Goal: Navigation & Orientation: Find specific page/section

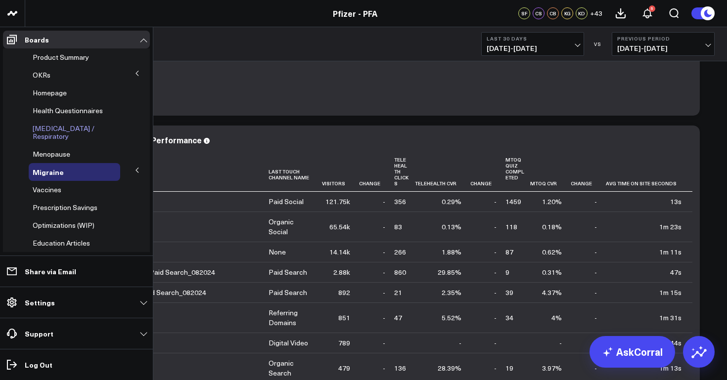
scroll to position [60, 0]
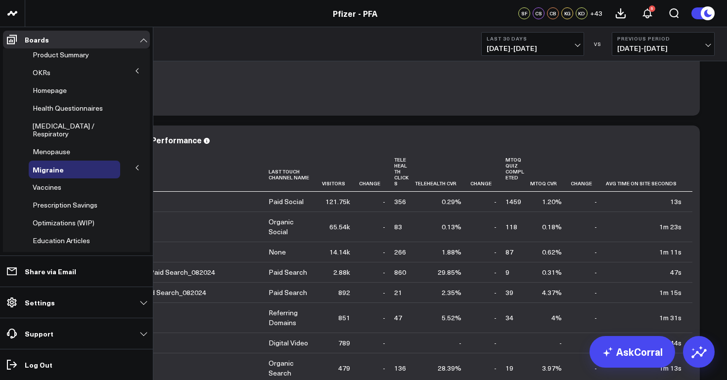
click at [134, 165] on icon at bounding box center [137, 168] width 6 height 6
click at [55, 182] on span "mTOQ" at bounding box center [49, 186] width 21 height 9
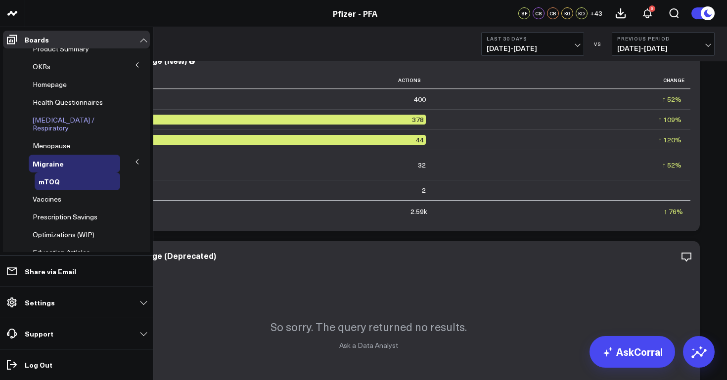
scroll to position [75, 0]
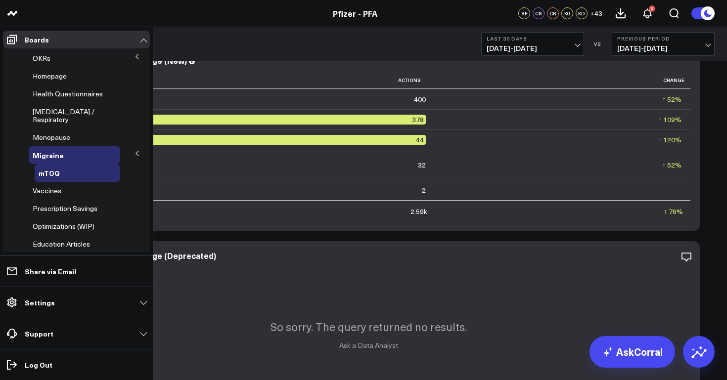
click at [134, 150] on icon at bounding box center [137, 153] width 6 height 6
click at [60, 150] on span "Migraine" at bounding box center [48, 155] width 31 height 10
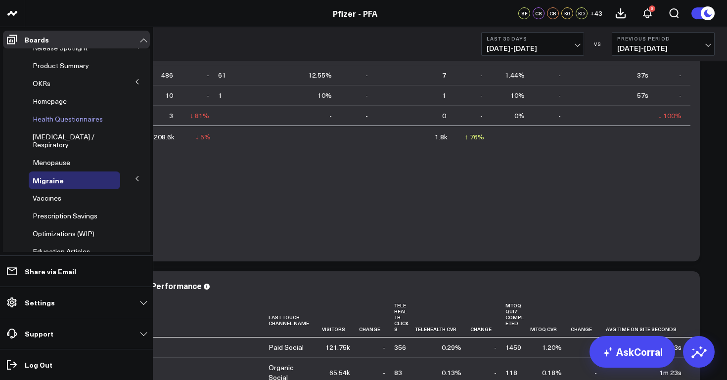
scroll to position [60, 0]
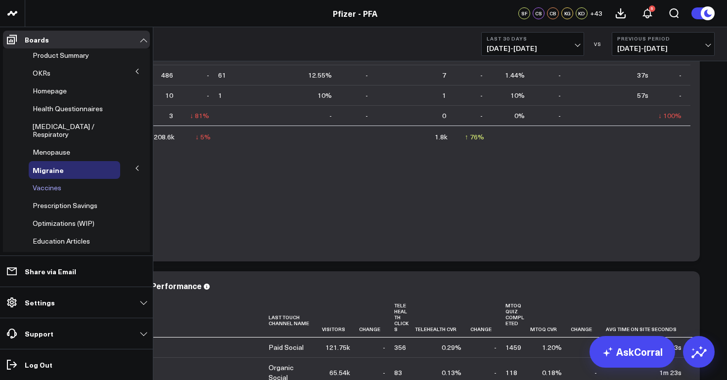
click at [56, 183] on span "Vaccines" at bounding box center [47, 187] width 29 height 9
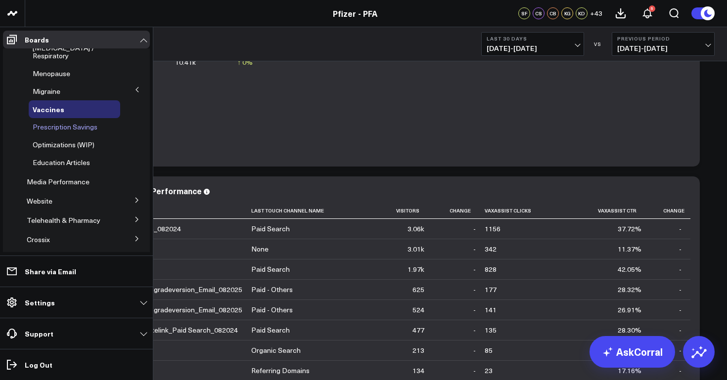
scroll to position [129, 0]
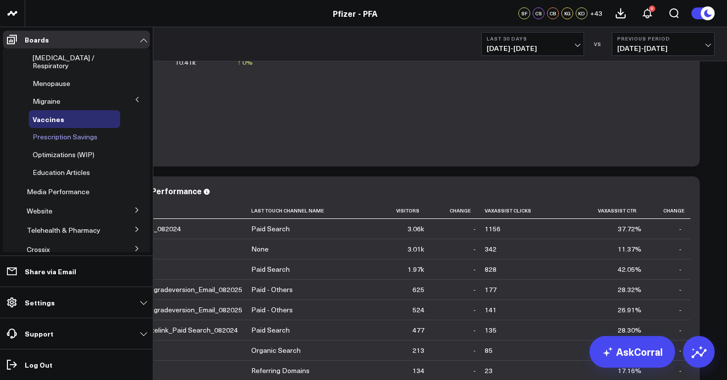
click at [76, 132] on span "Prescription Savings" at bounding box center [65, 136] width 65 height 9
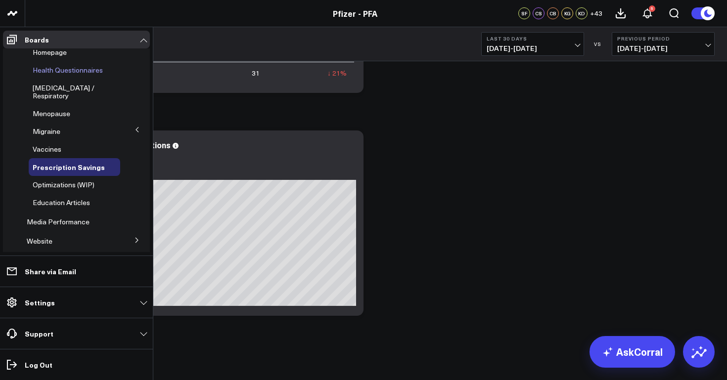
scroll to position [98, 0]
click at [76, 180] on span "Optimizations (WIP)" at bounding box center [64, 184] width 62 height 9
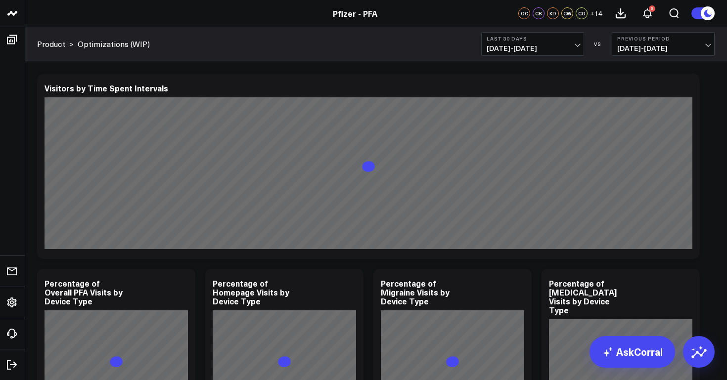
click at [575, 52] on span "[DATE] - [DATE]" at bounding box center [532, 48] width 92 height 8
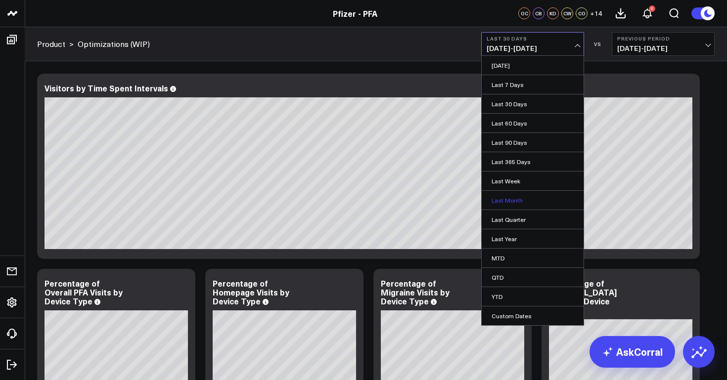
click at [519, 204] on link "Last Month" at bounding box center [532, 200] width 102 height 19
